Goal: Information Seeking & Learning: Check status

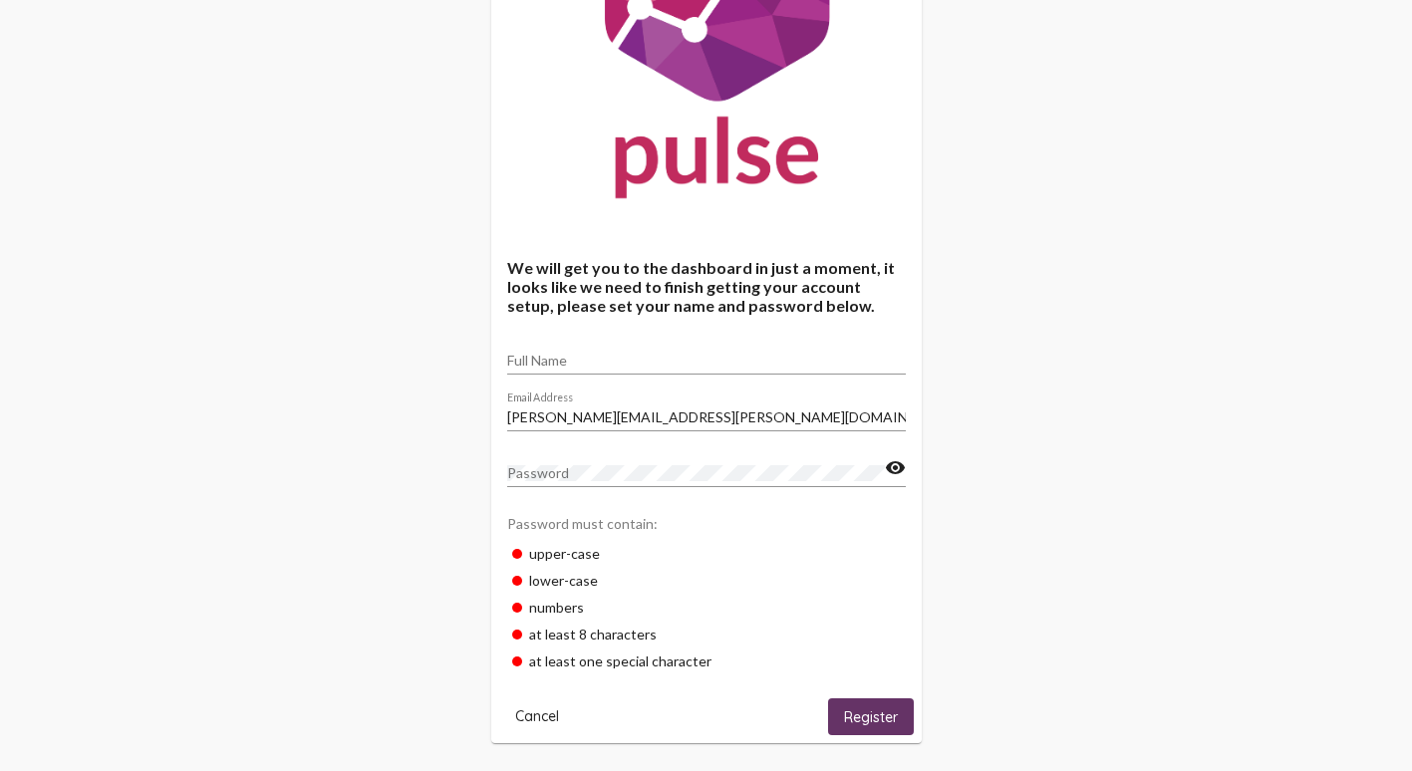
scroll to position [199, 0]
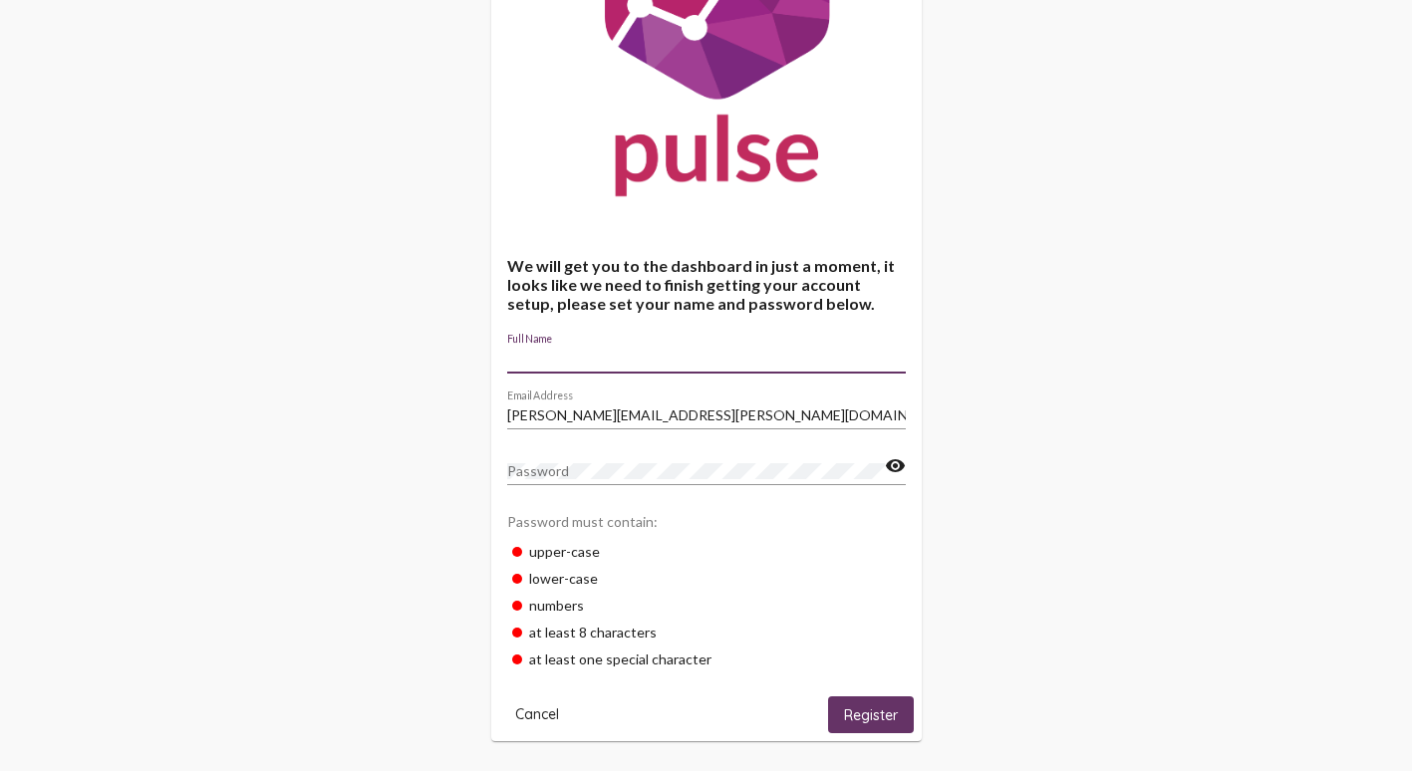
click at [632, 353] on input "Full Name" at bounding box center [706, 359] width 398 height 16
click at [1111, 359] on div "We will get you to the dashboard in just a moment, it looks like we need to fin…" at bounding box center [706, 290] width 1412 height 979
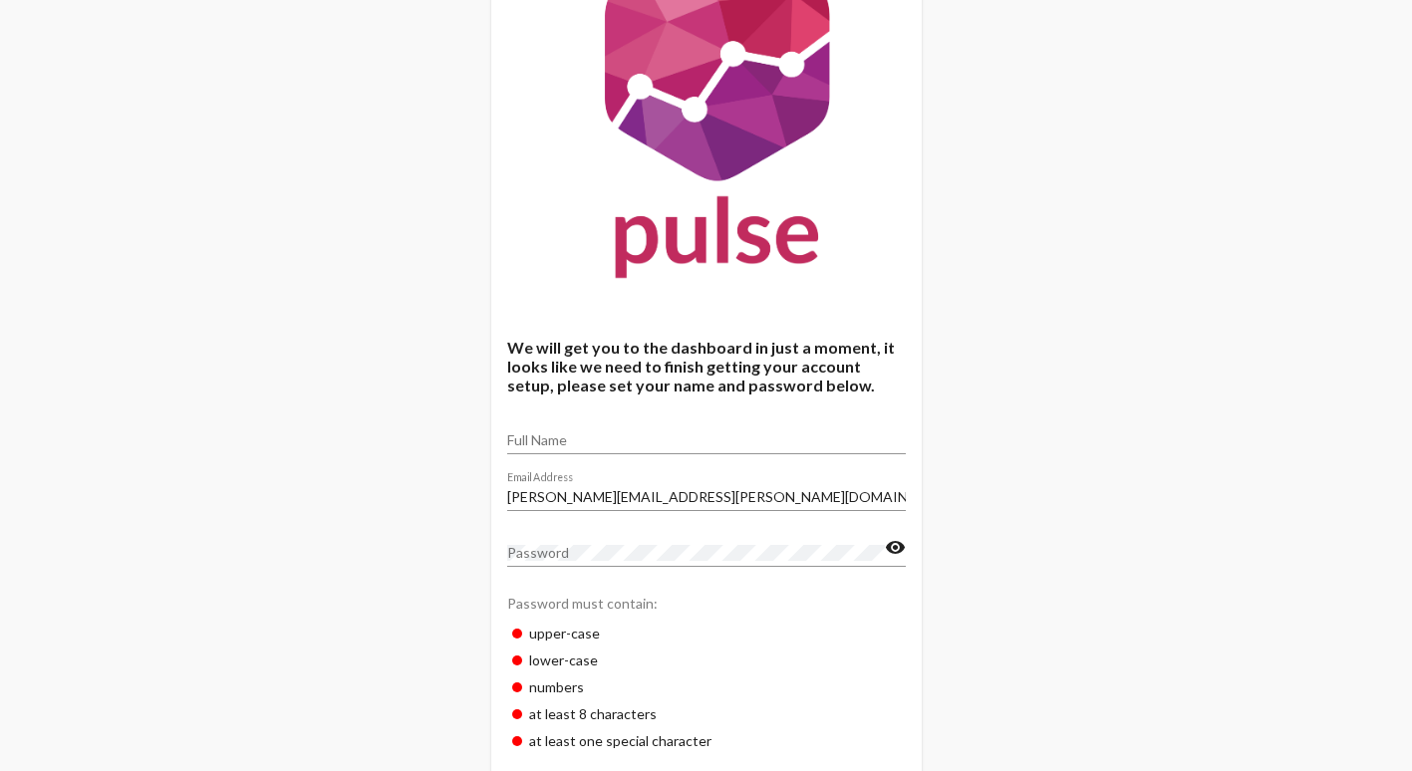
scroll to position [0, 0]
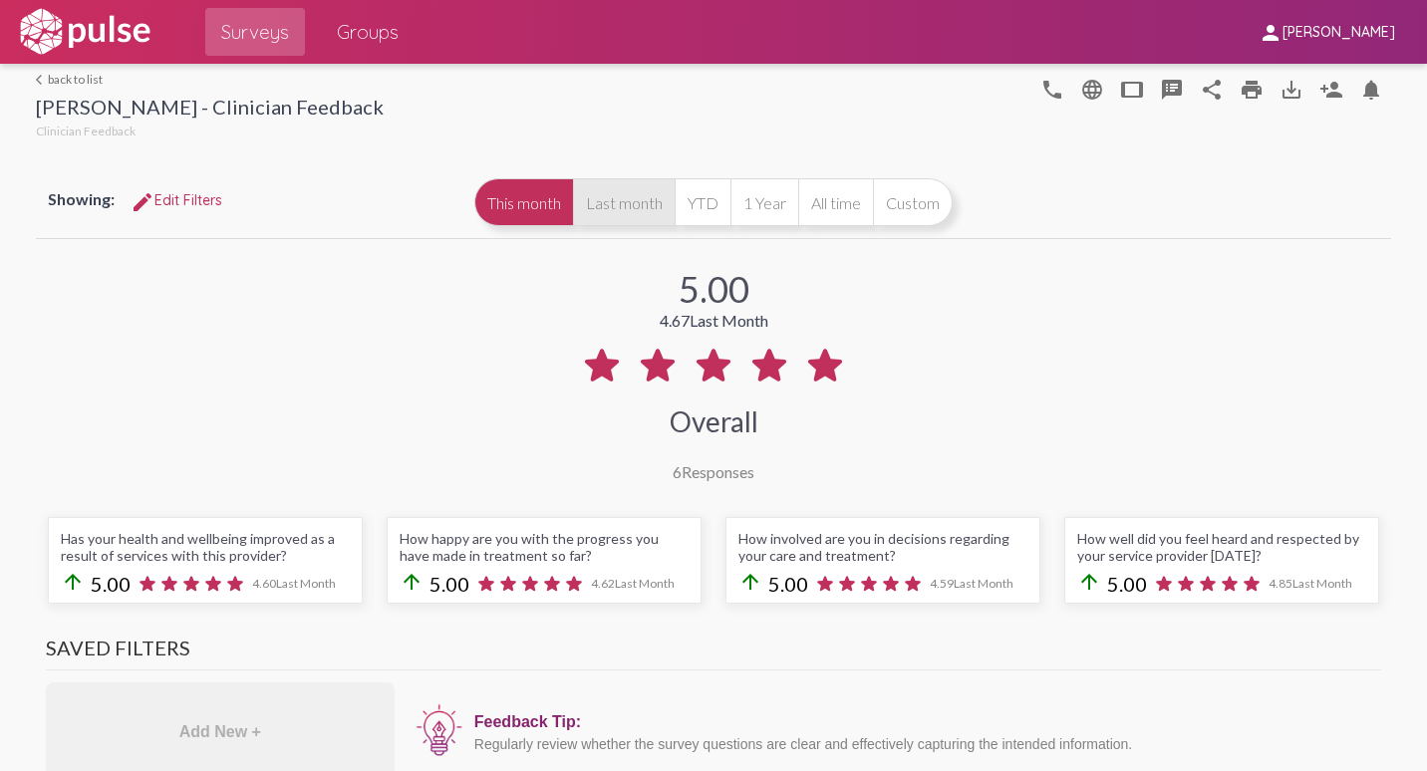
click at [597, 202] on button "Last month" at bounding box center [624, 202] width 102 height 48
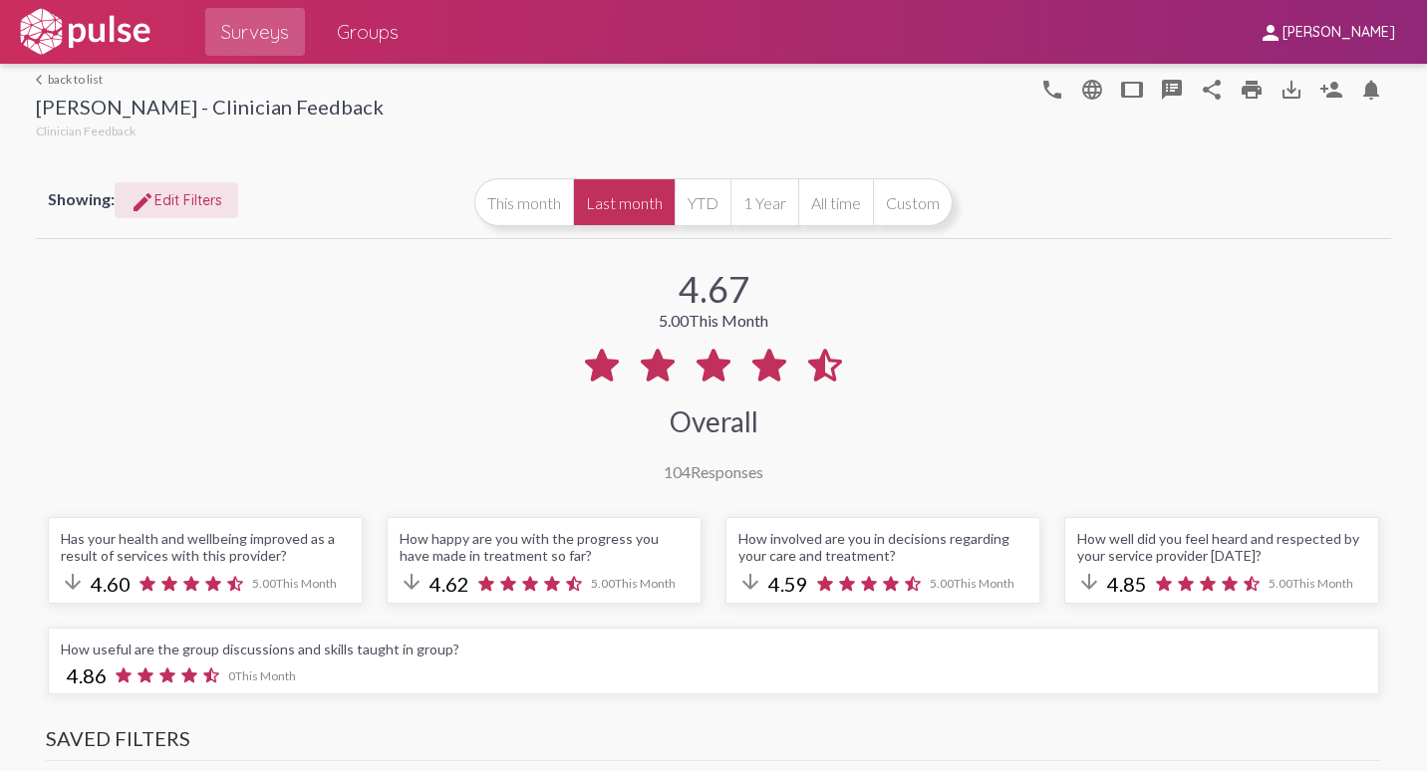
click at [198, 204] on span "edit Edit Filters" at bounding box center [177, 200] width 92 height 18
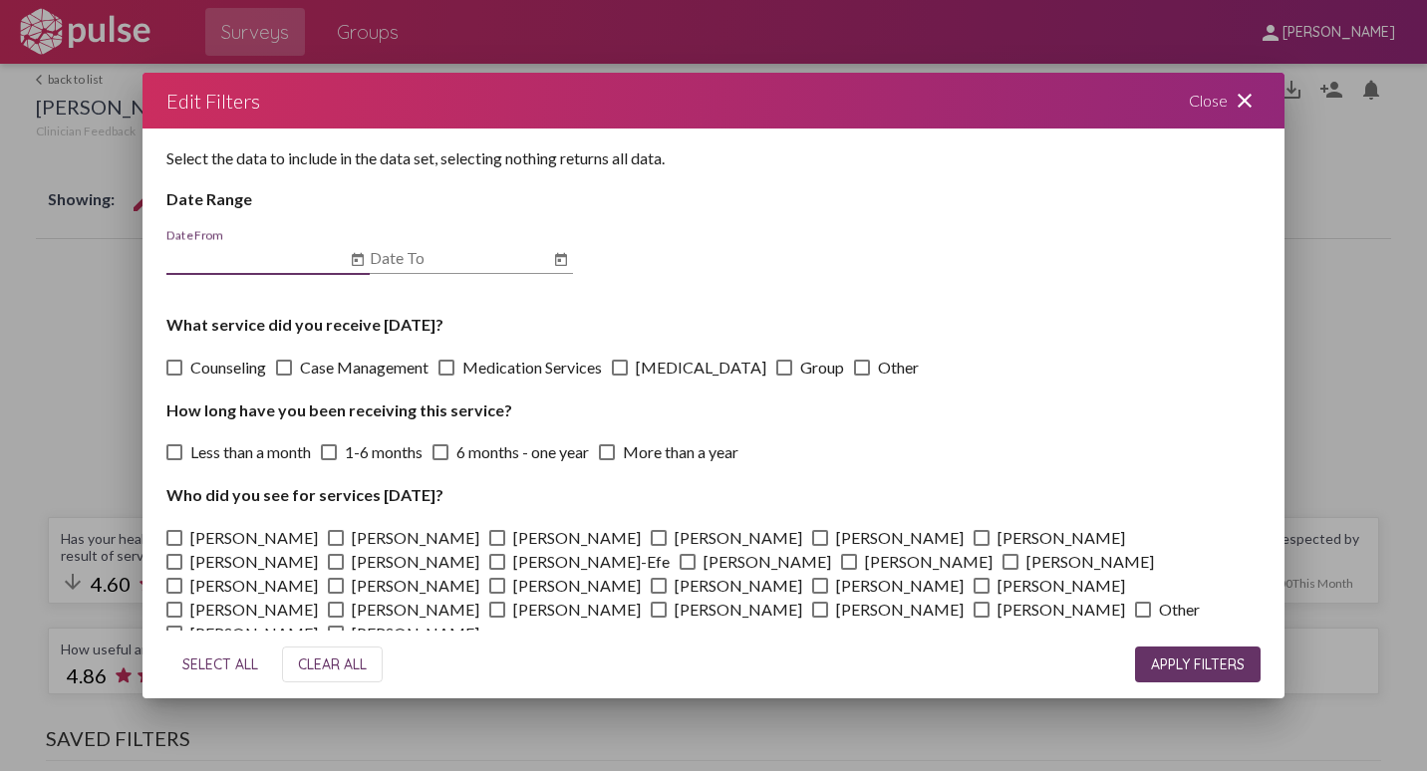
click at [505, 602] on span at bounding box center [497, 610] width 16 height 16
click at [497, 618] on input "[PERSON_NAME]" at bounding box center [496, 618] width 1 height 1
checkbox input "true"
click at [1195, 680] on button "APPLY FILTERS" at bounding box center [1198, 665] width 126 height 36
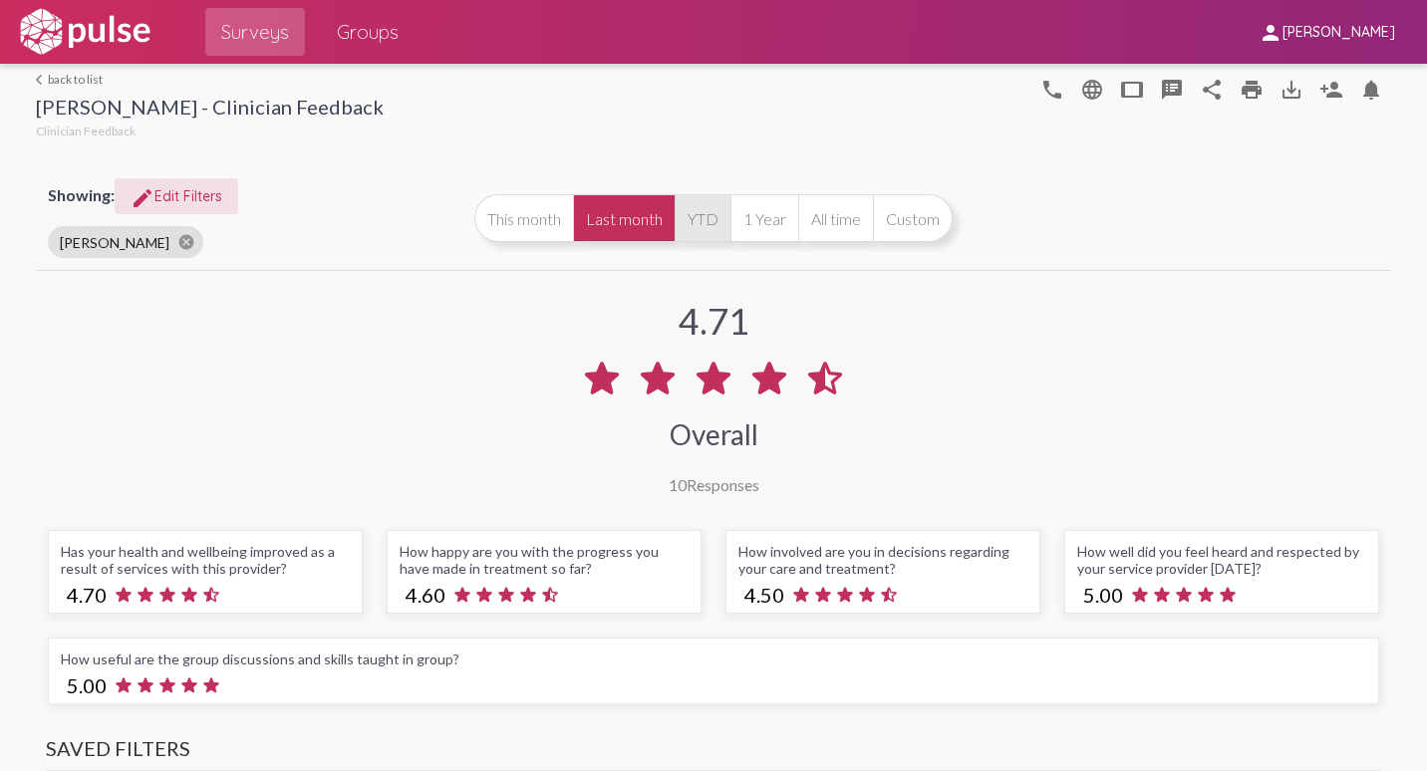
click at [711, 212] on button "YTD" at bounding box center [702, 218] width 56 height 48
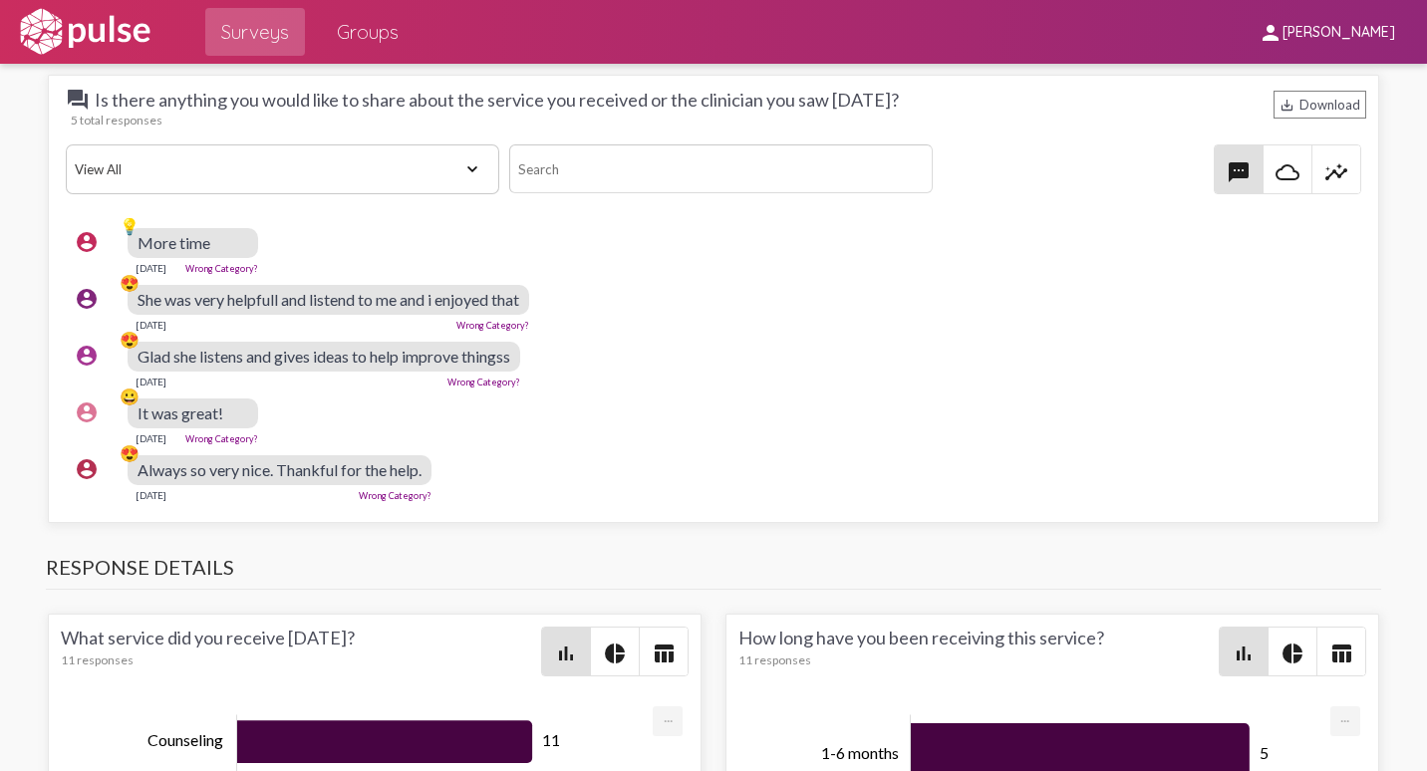
click at [1290, 169] on span "cloud_queue" at bounding box center [1287, 169] width 48 height 48
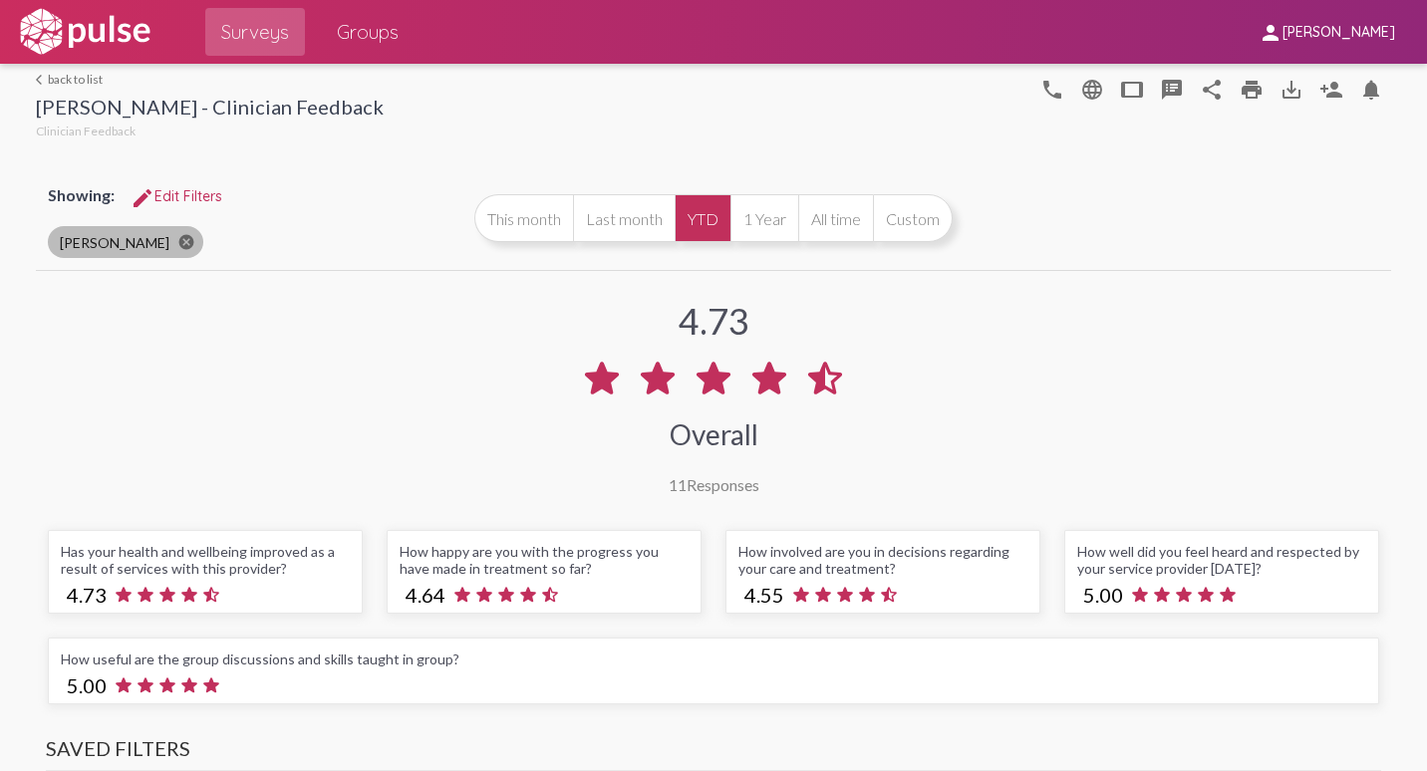
click at [177, 242] on mat-icon "cancel" at bounding box center [186, 242] width 18 height 18
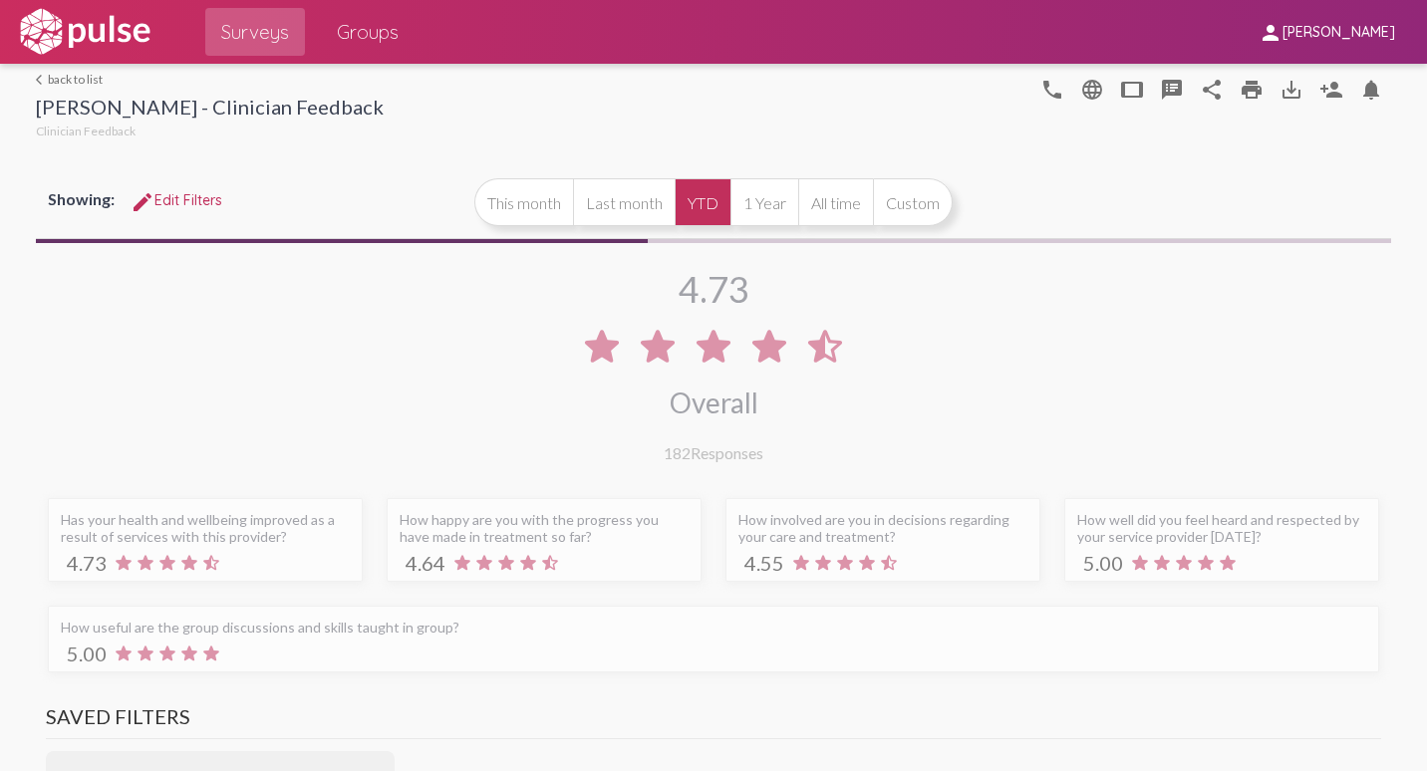
click at [175, 194] on span "edit Edit Filters" at bounding box center [177, 200] width 92 height 18
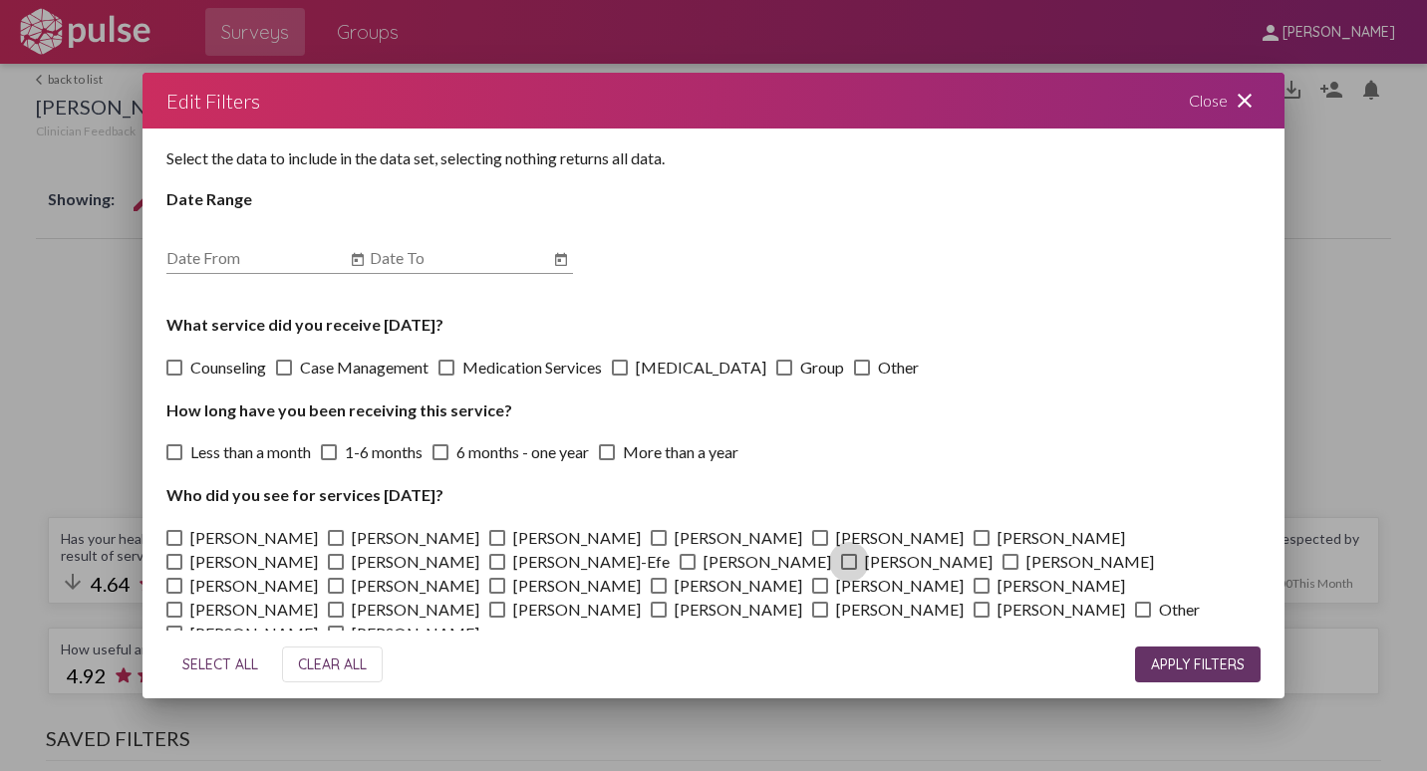
click at [841, 557] on span at bounding box center [849, 562] width 16 height 16
click at [848, 570] on input "[PERSON_NAME]" at bounding box center [848, 570] width 1 height 1
checkbox input "true"
click at [1161, 670] on span "APPLY FILTERS" at bounding box center [1198, 665] width 94 height 18
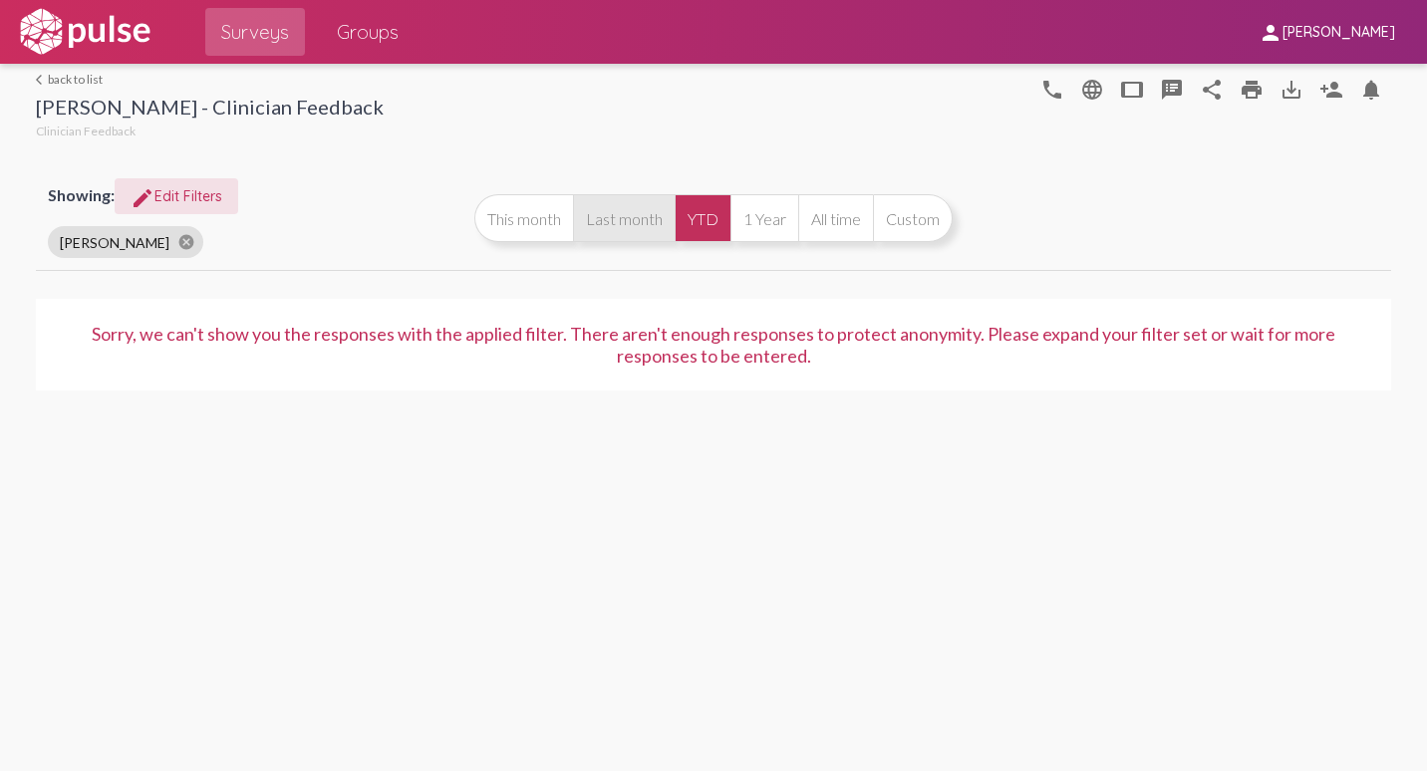
click at [623, 215] on button "Last month" at bounding box center [624, 218] width 102 height 48
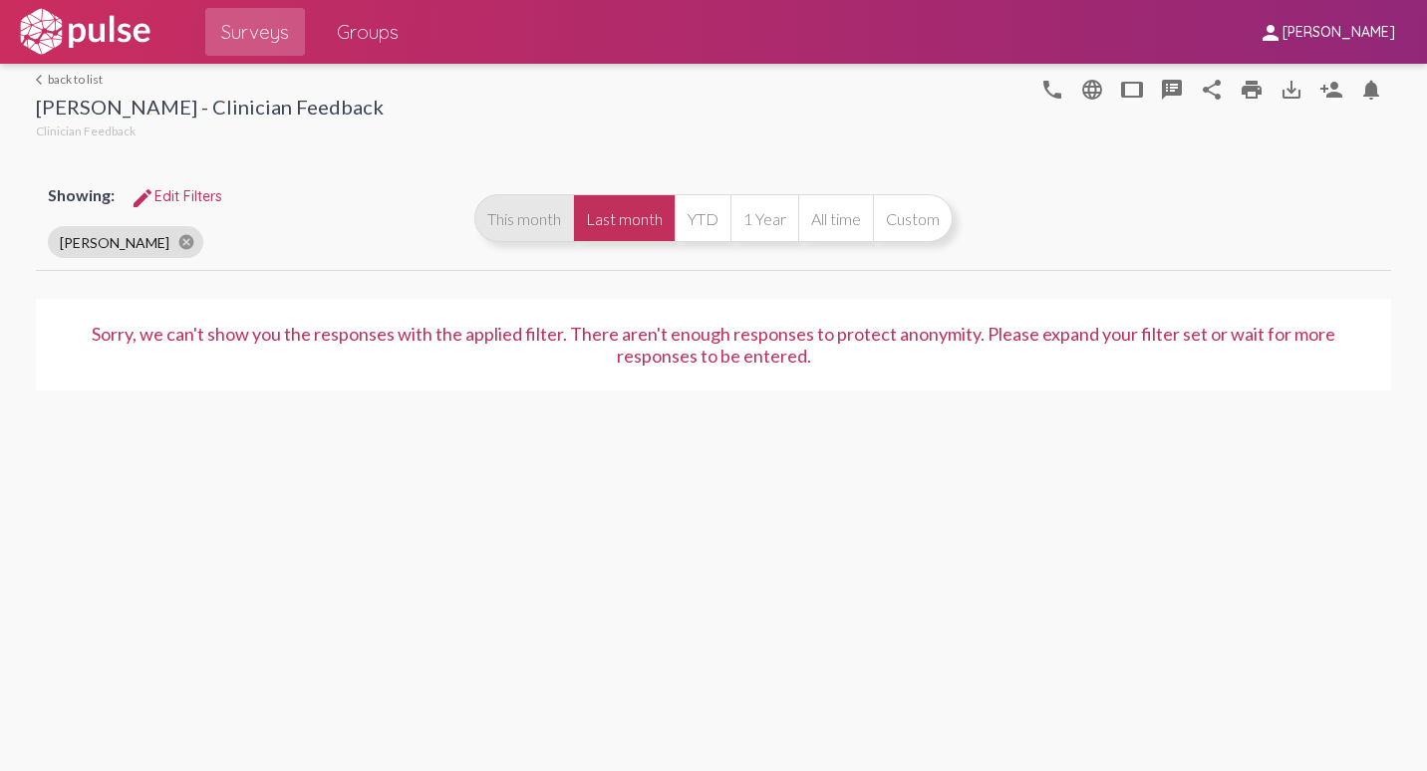
click at [560, 217] on button "This month" at bounding box center [523, 218] width 99 height 48
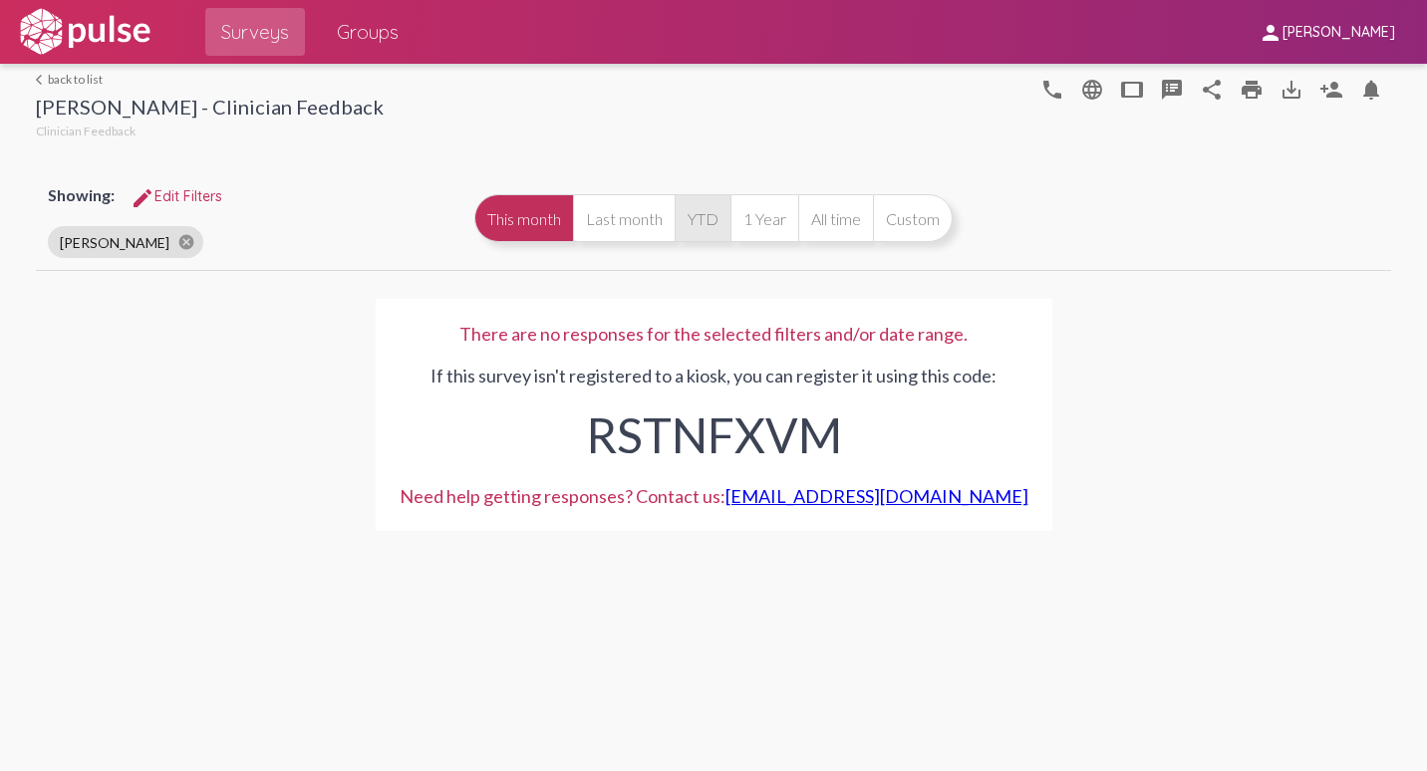
click at [716, 218] on button "YTD" at bounding box center [702, 218] width 56 height 48
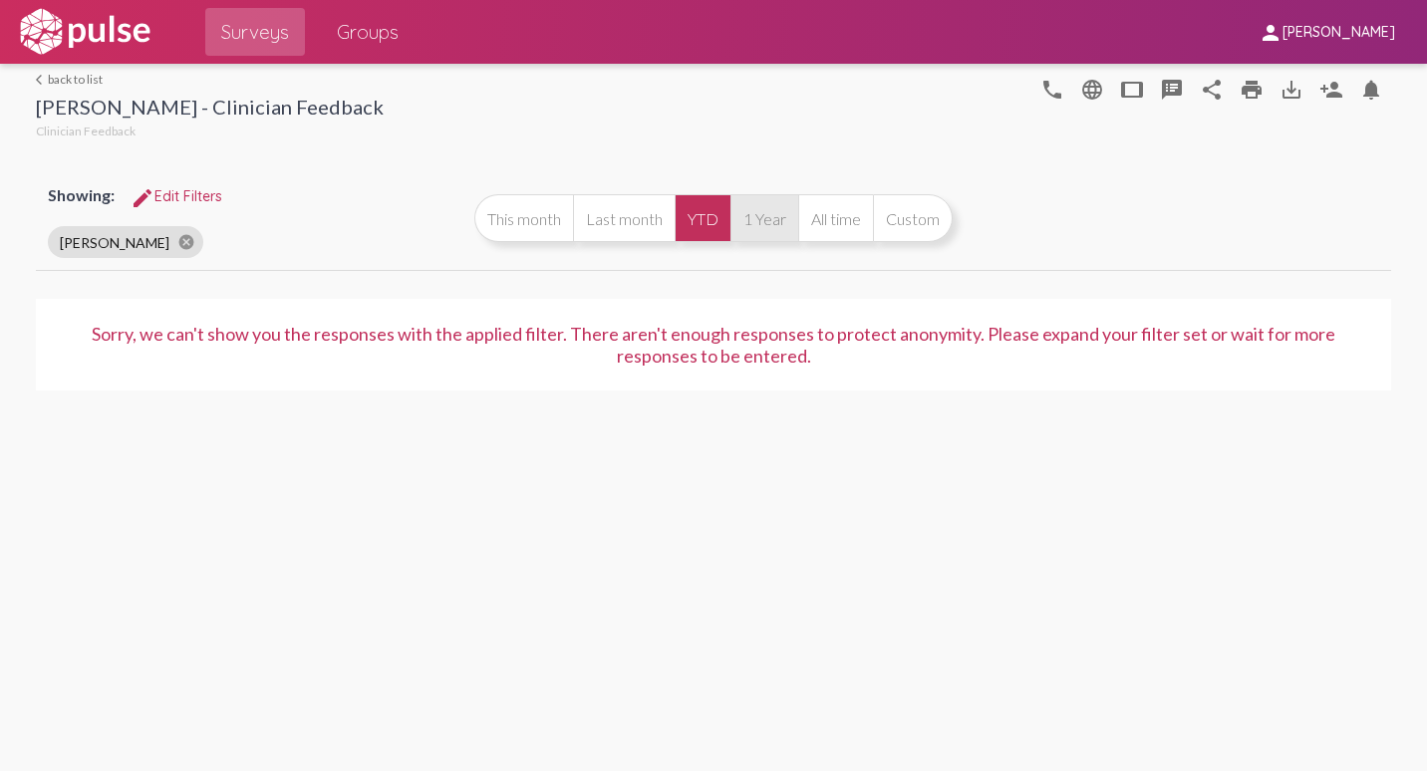
click at [771, 218] on button "1 Year" at bounding box center [764, 218] width 68 height 48
click at [859, 218] on button "All time" at bounding box center [835, 218] width 75 height 48
click at [186, 203] on span "edit Edit Filters" at bounding box center [177, 196] width 92 height 18
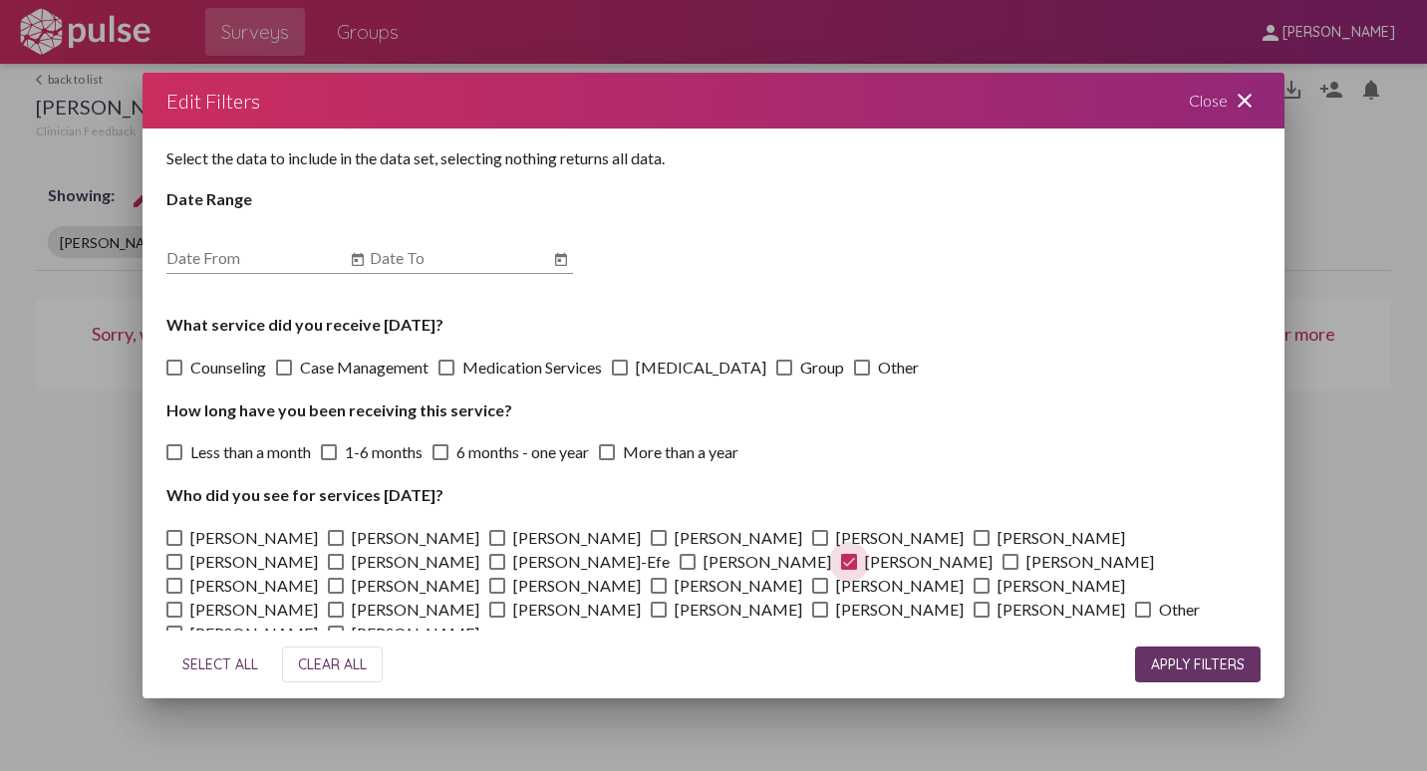
click at [841, 556] on span at bounding box center [849, 562] width 16 height 16
click at [848, 570] on input "[PERSON_NAME]" at bounding box center [848, 570] width 1 height 1
checkbox input "false"
click at [1179, 657] on span "APPLY FILTERS" at bounding box center [1198, 665] width 94 height 18
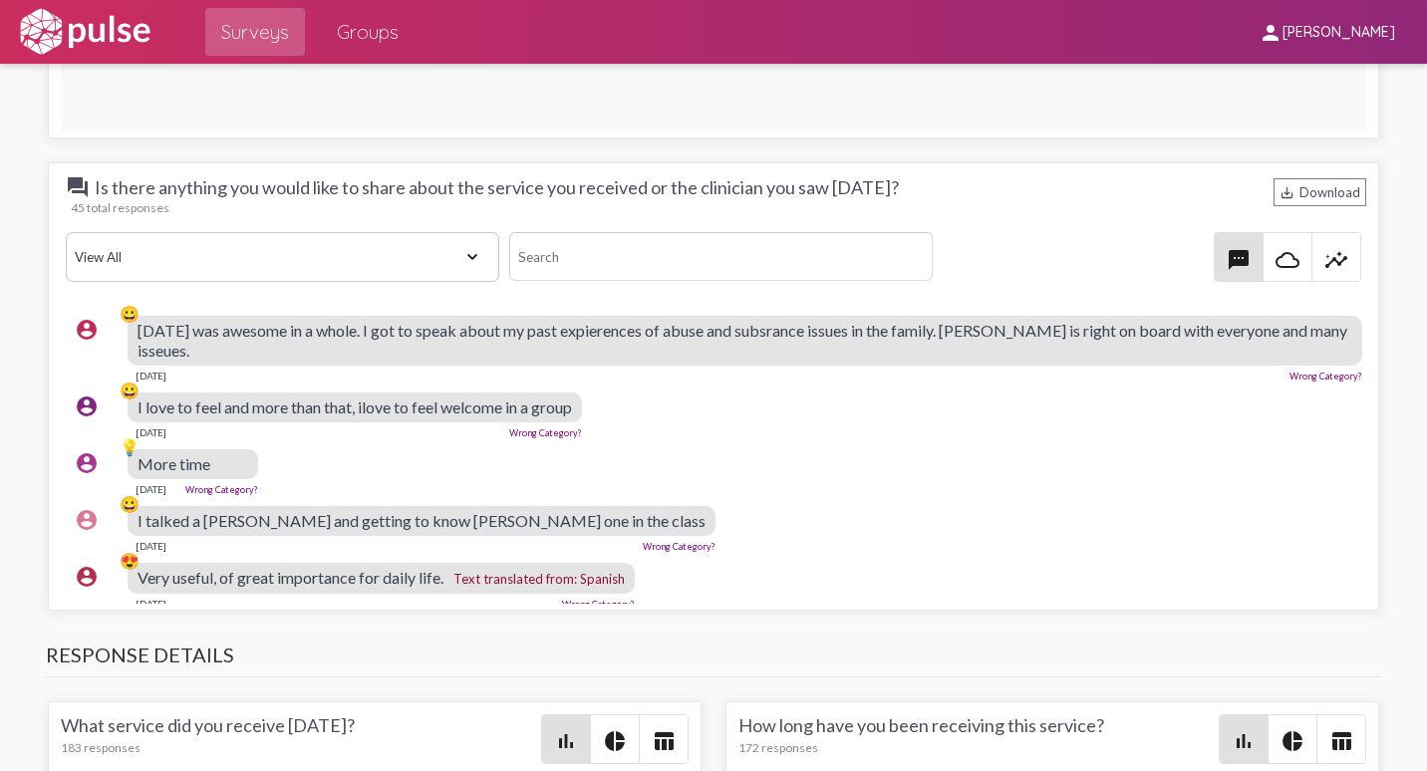
scroll to position [3387, 0]
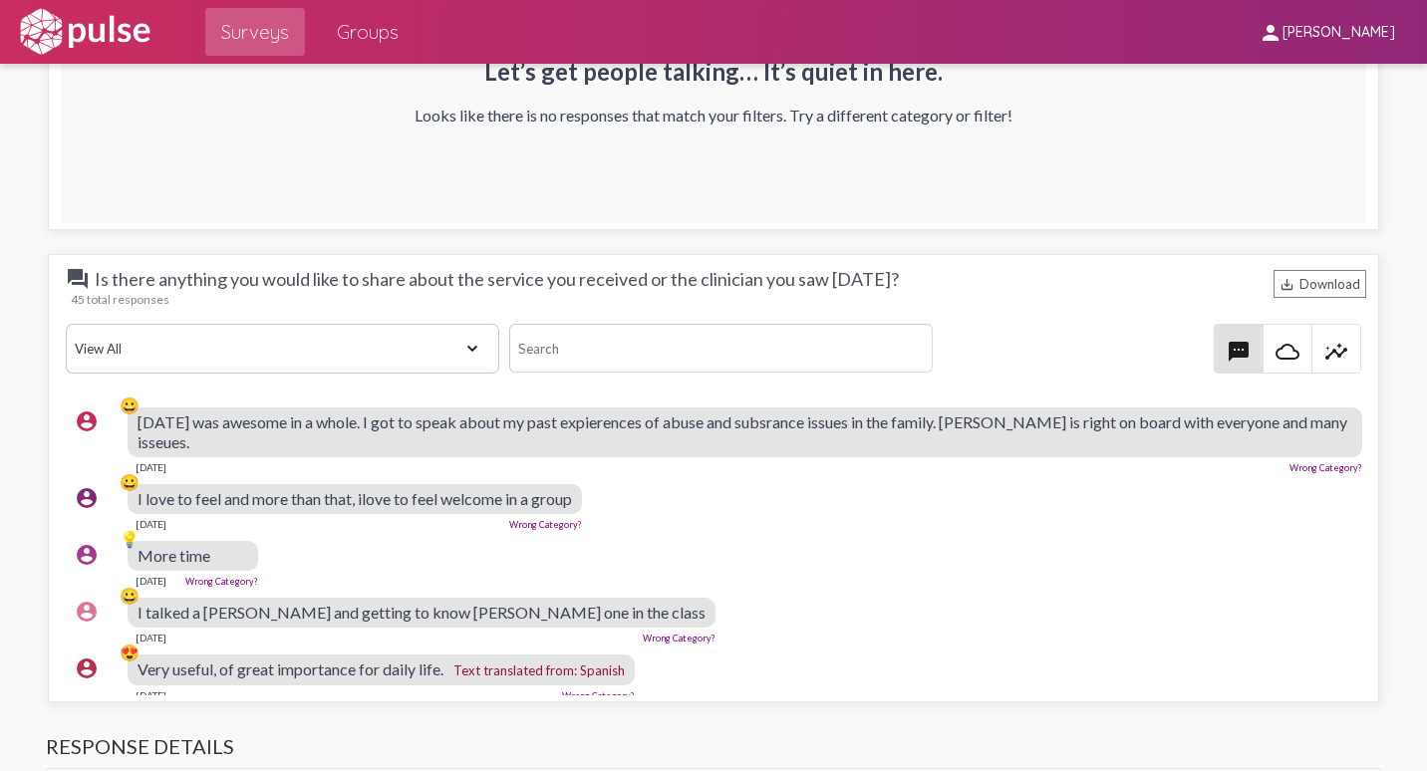
click at [1275, 342] on mat-icon "cloud_queue" at bounding box center [1287, 352] width 24 height 24
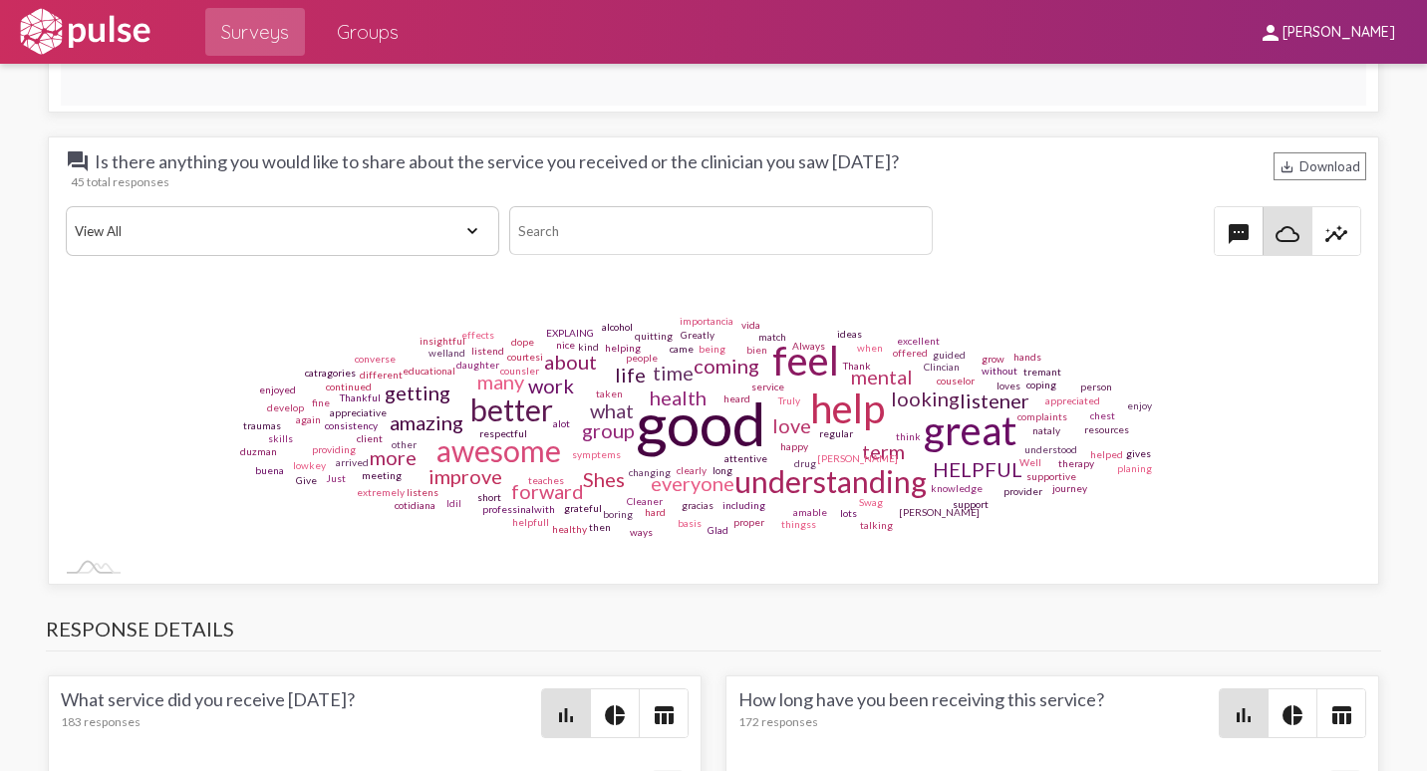
scroll to position [3586, 0]
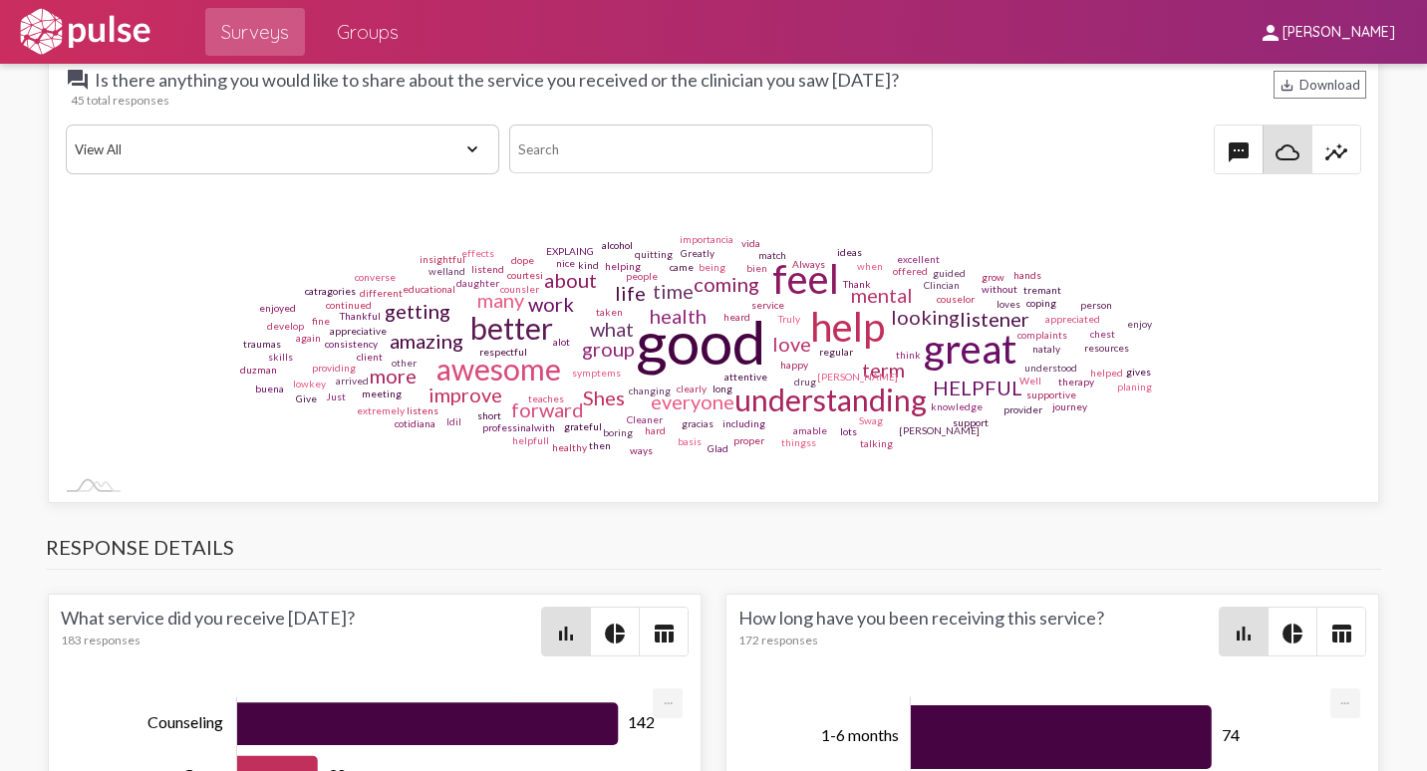
click at [1337, 142] on span "insights" at bounding box center [1336, 150] width 48 height 48
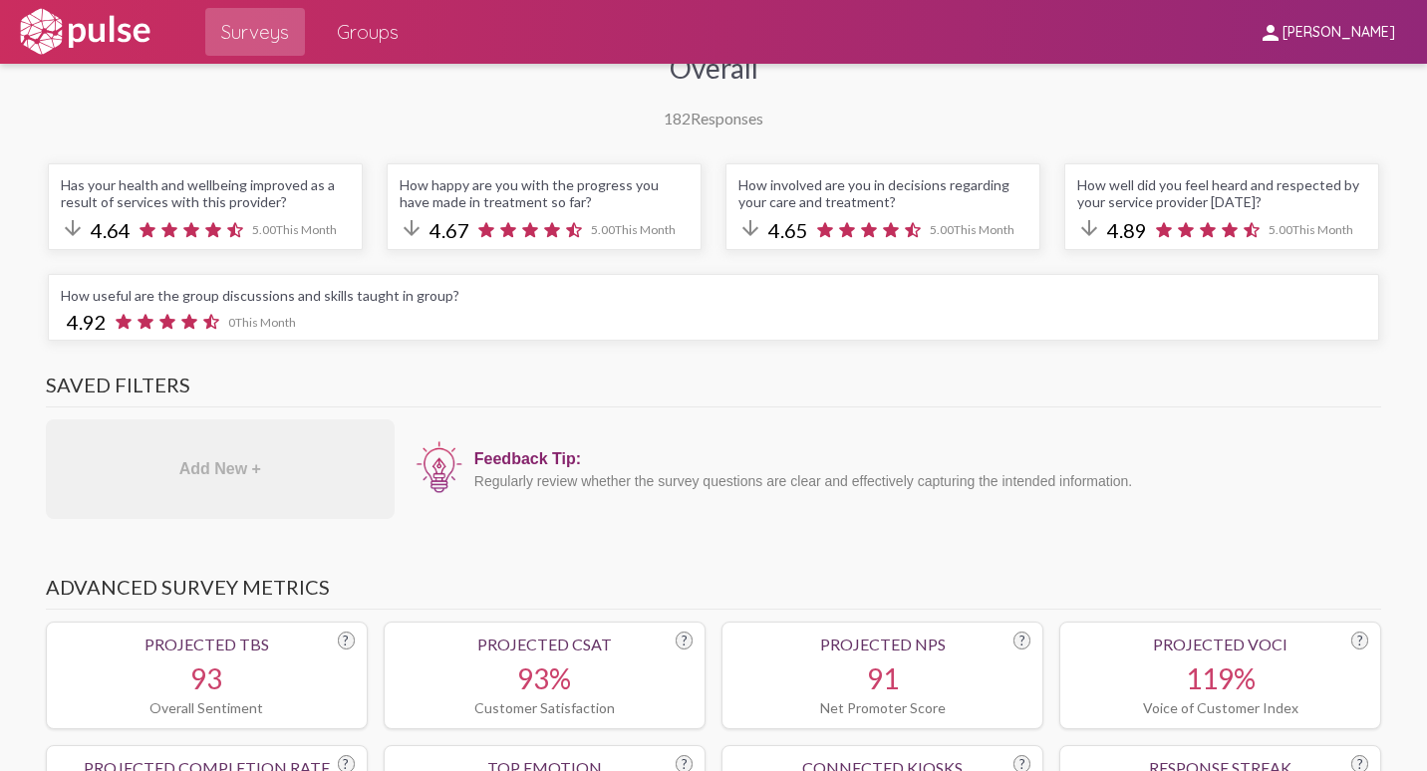
scroll to position [0, 0]
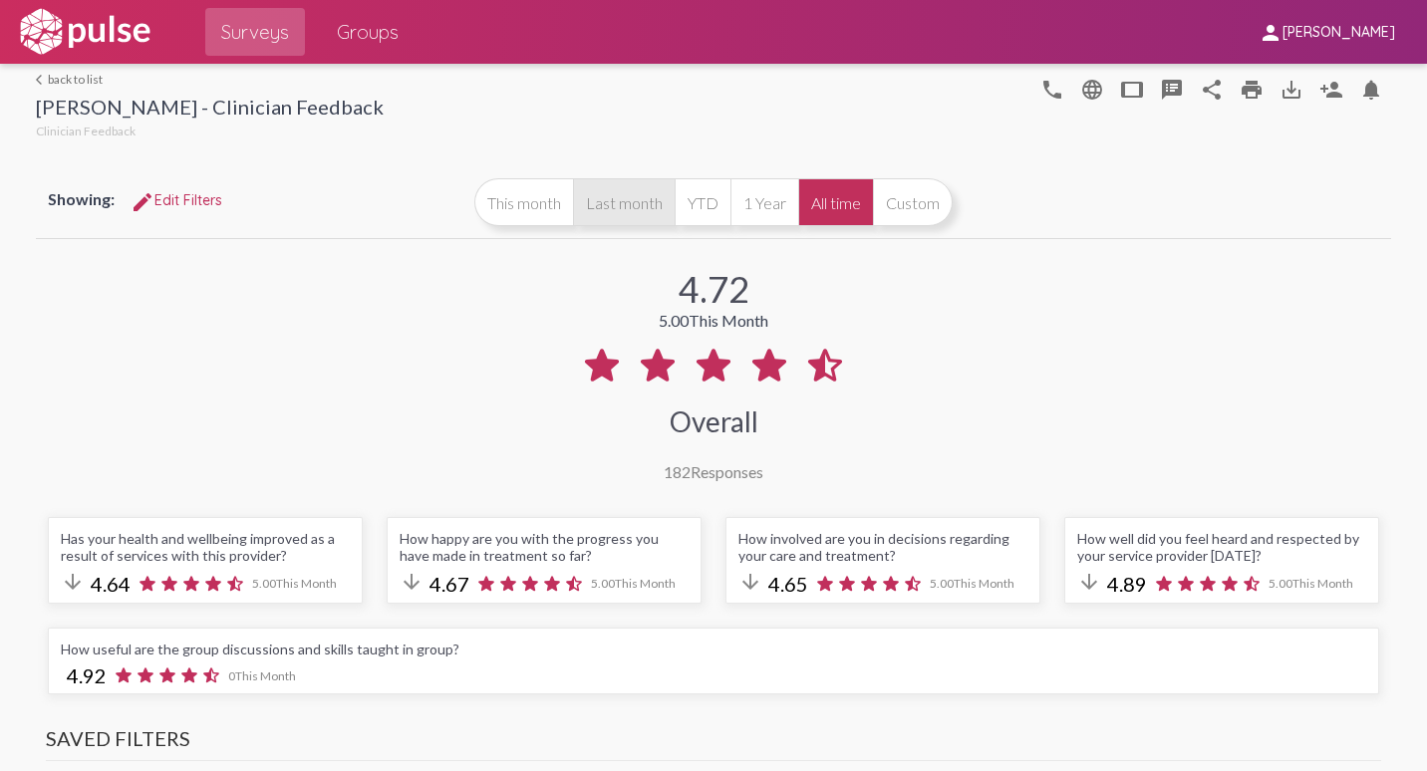
click at [593, 212] on button "Last month" at bounding box center [624, 202] width 102 height 48
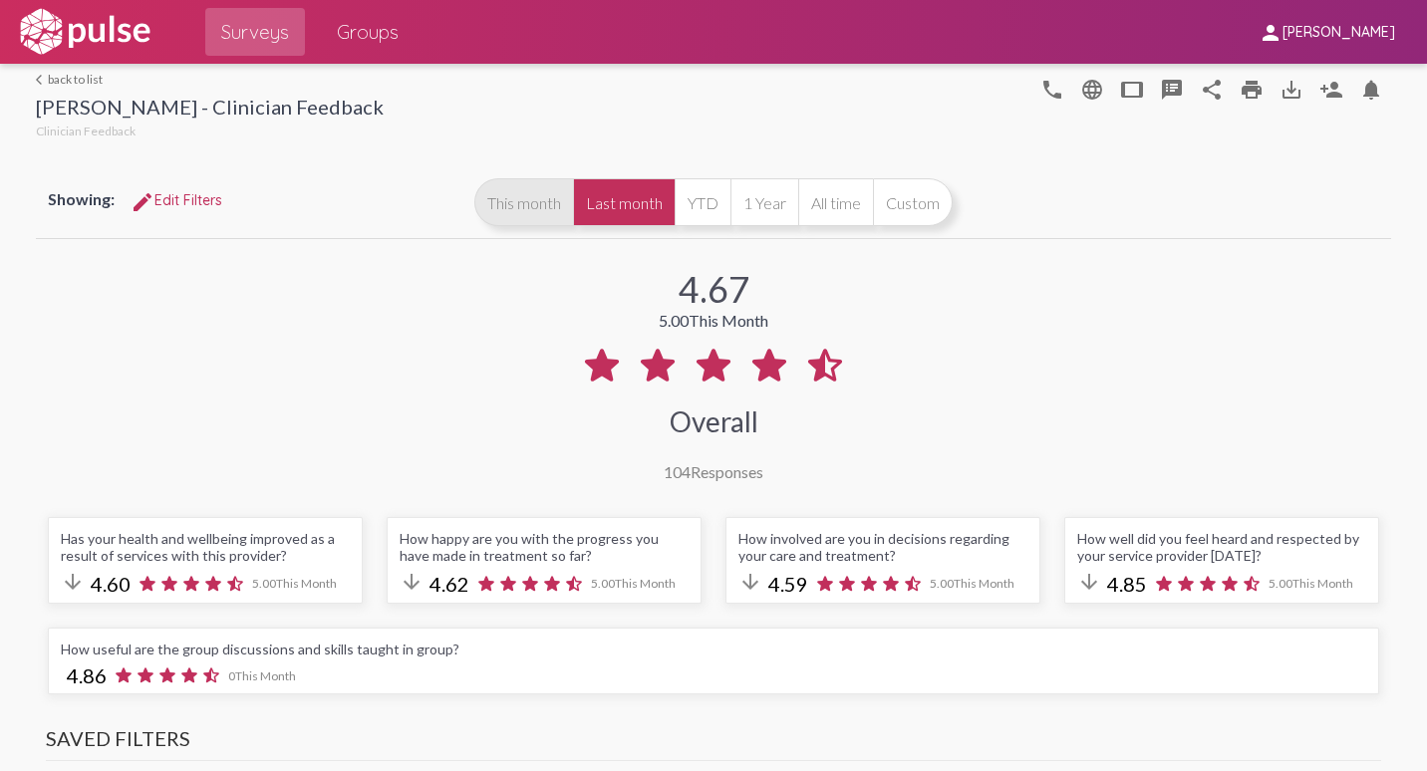
click at [512, 221] on button "This month" at bounding box center [523, 202] width 99 height 48
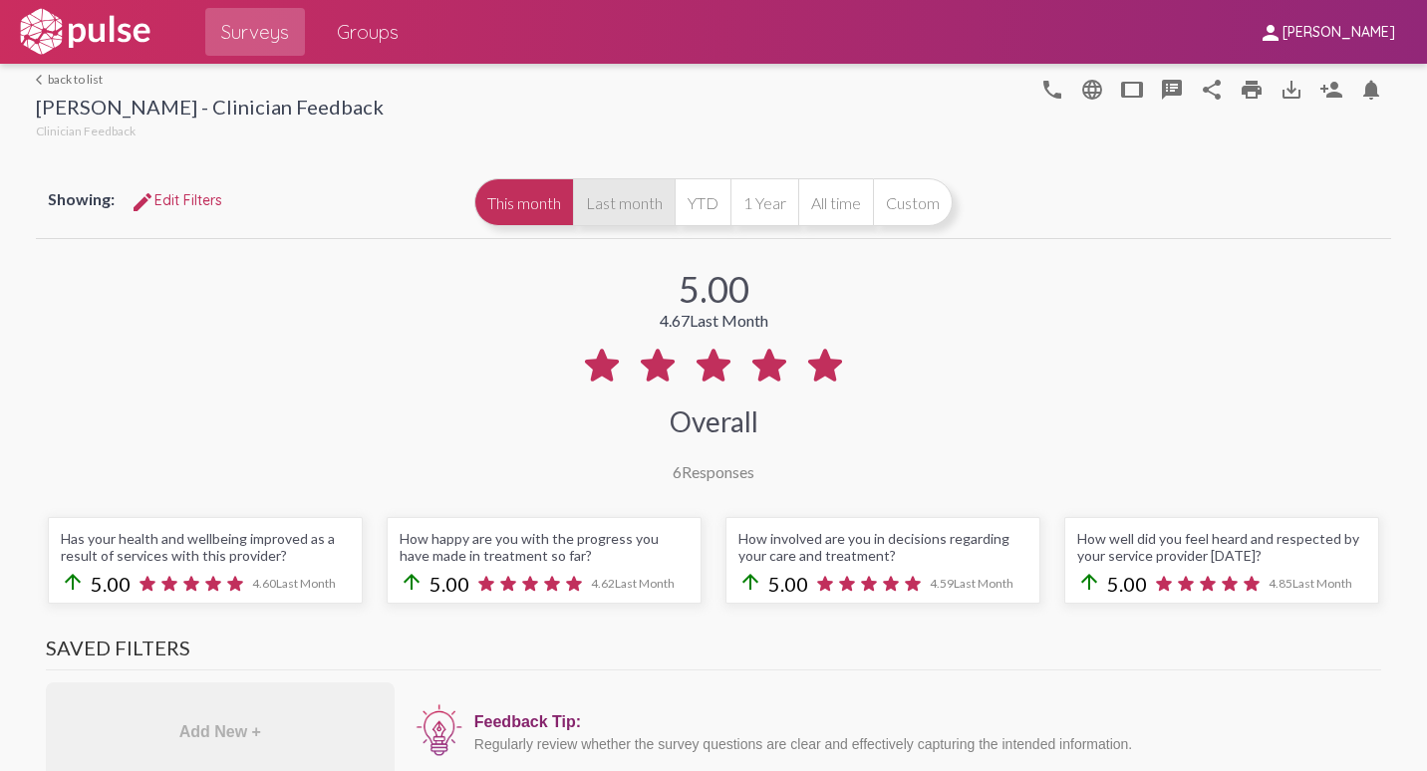
click at [573, 212] on button "Last month" at bounding box center [624, 202] width 102 height 48
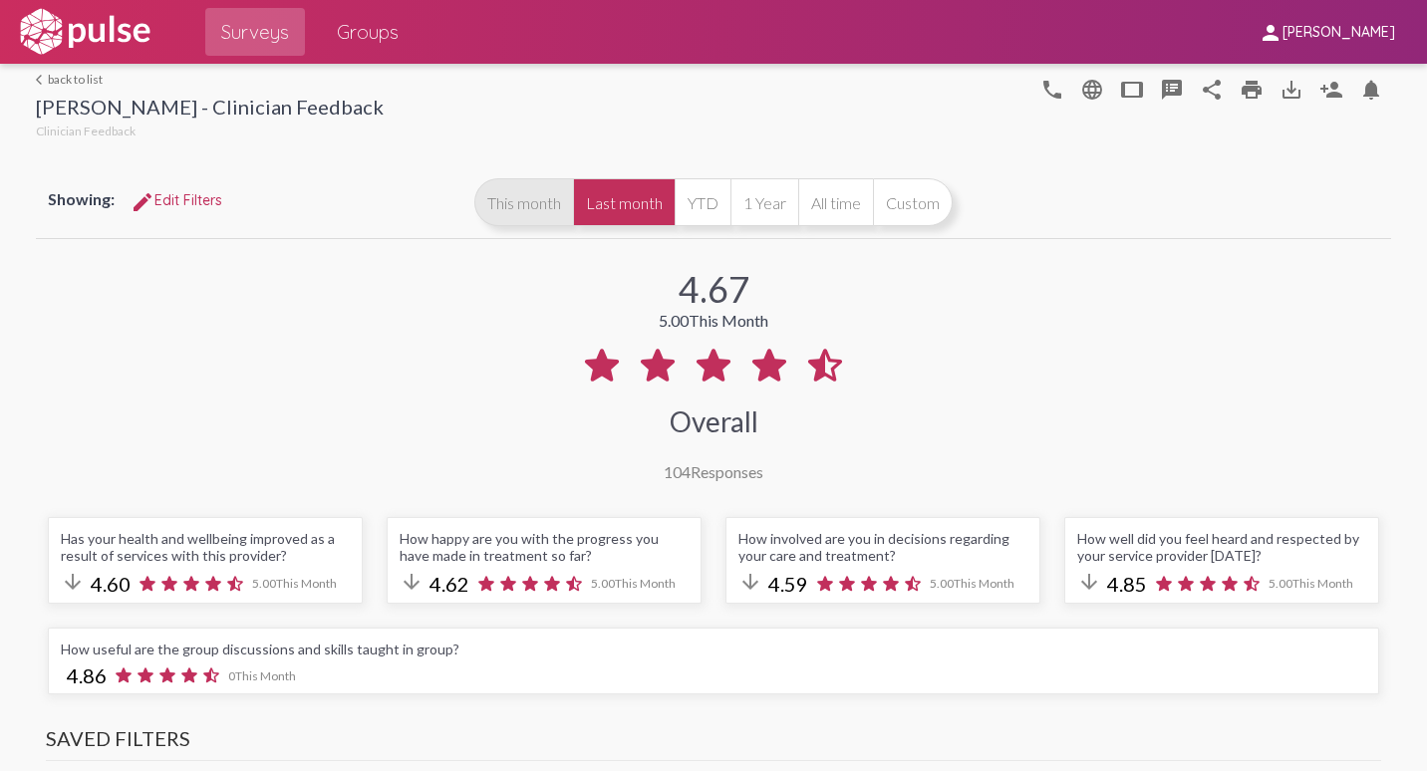
click at [501, 210] on button "This month" at bounding box center [523, 202] width 99 height 48
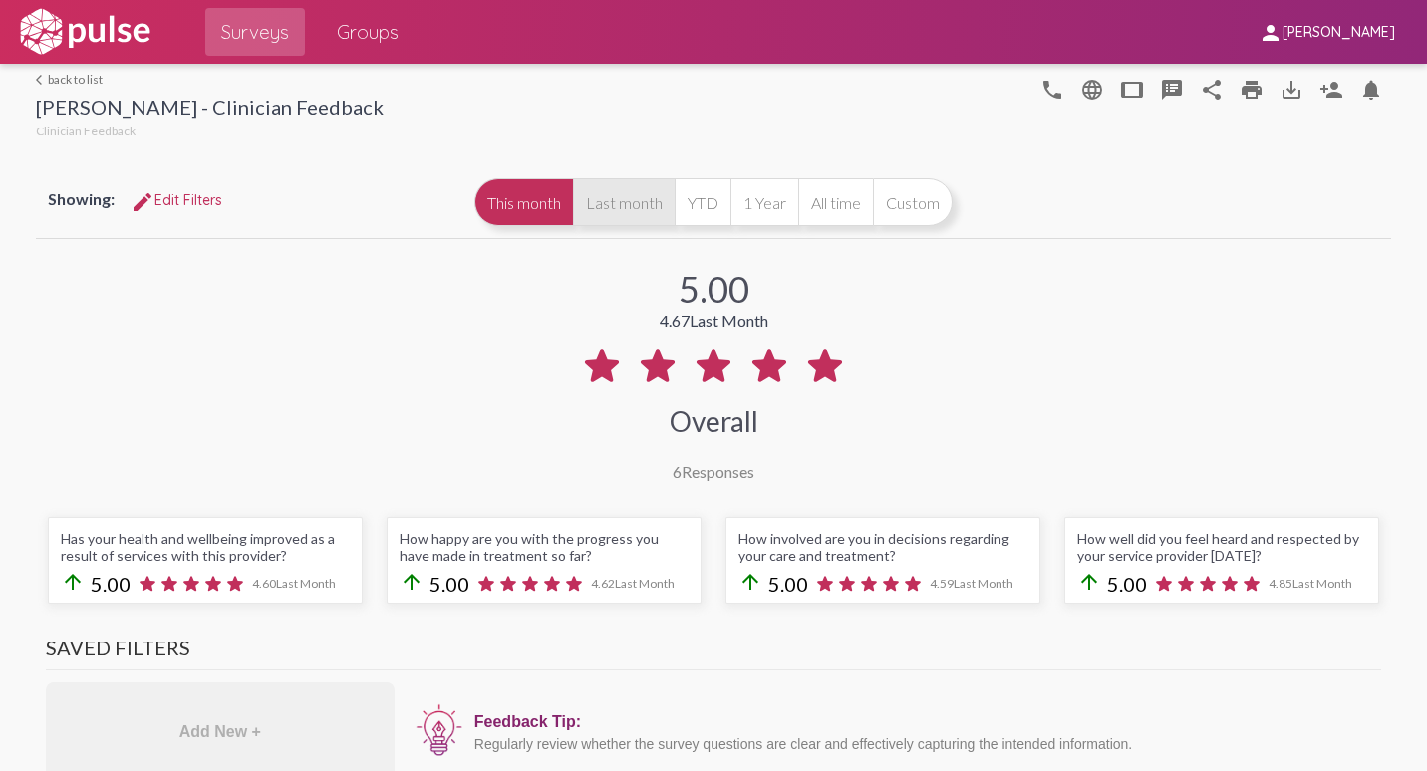
click at [607, 209] on button "Last month" at bounding box center [624, 202] width 102 height 48
